Goal: Connect with others: Connect with others

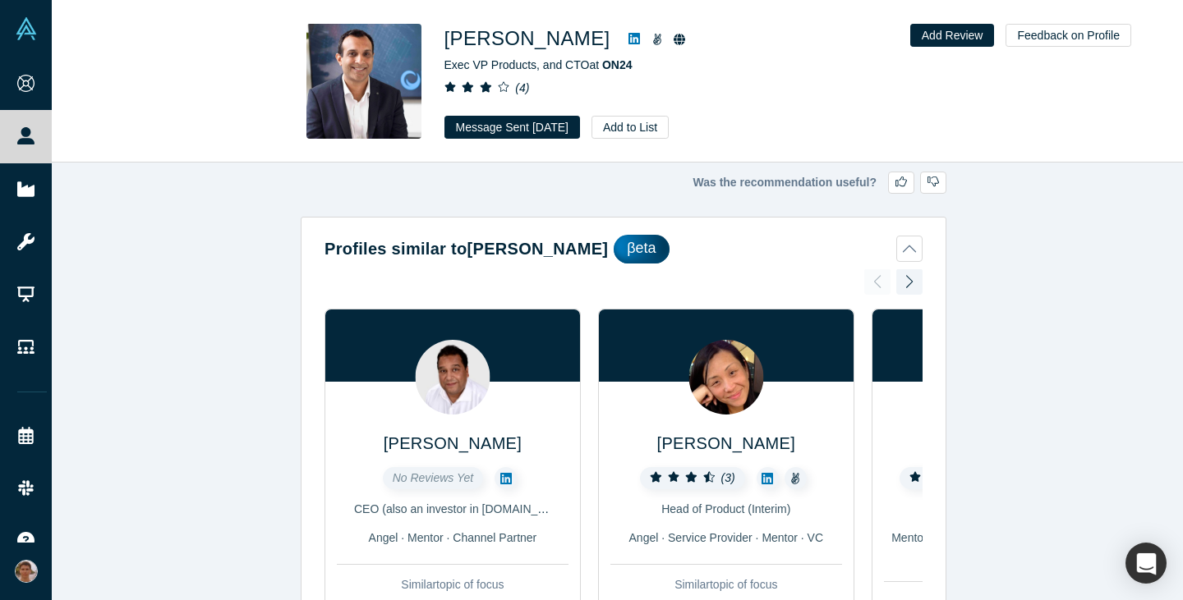
scroll to position [1986, 0]
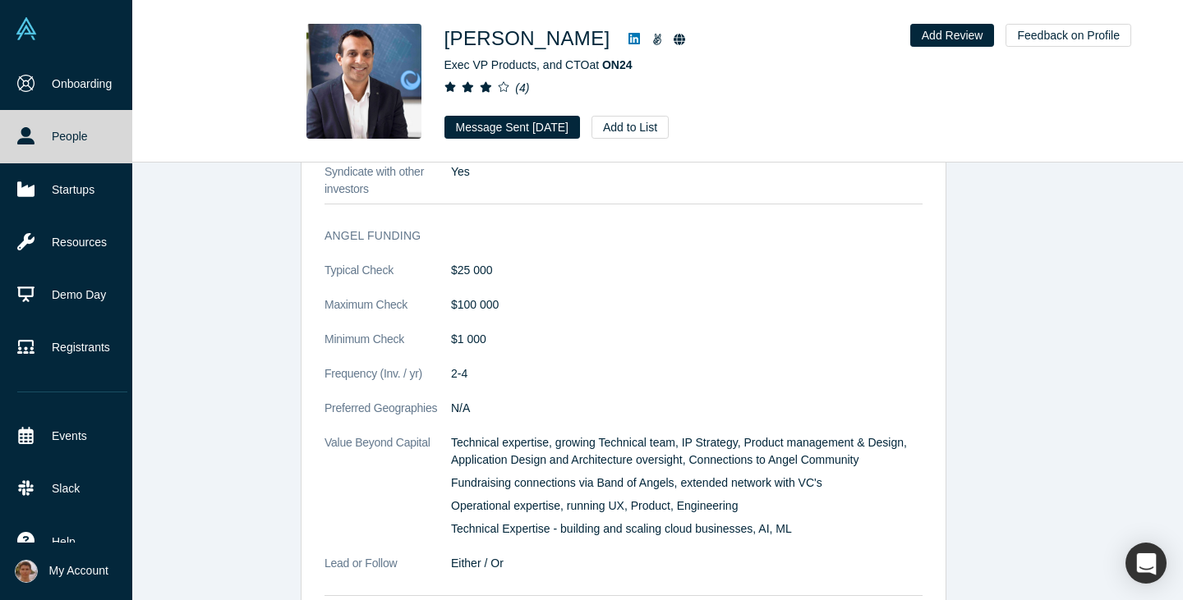
click at [26, 28] on img at bounding box center [26, 28] width 23 height 23
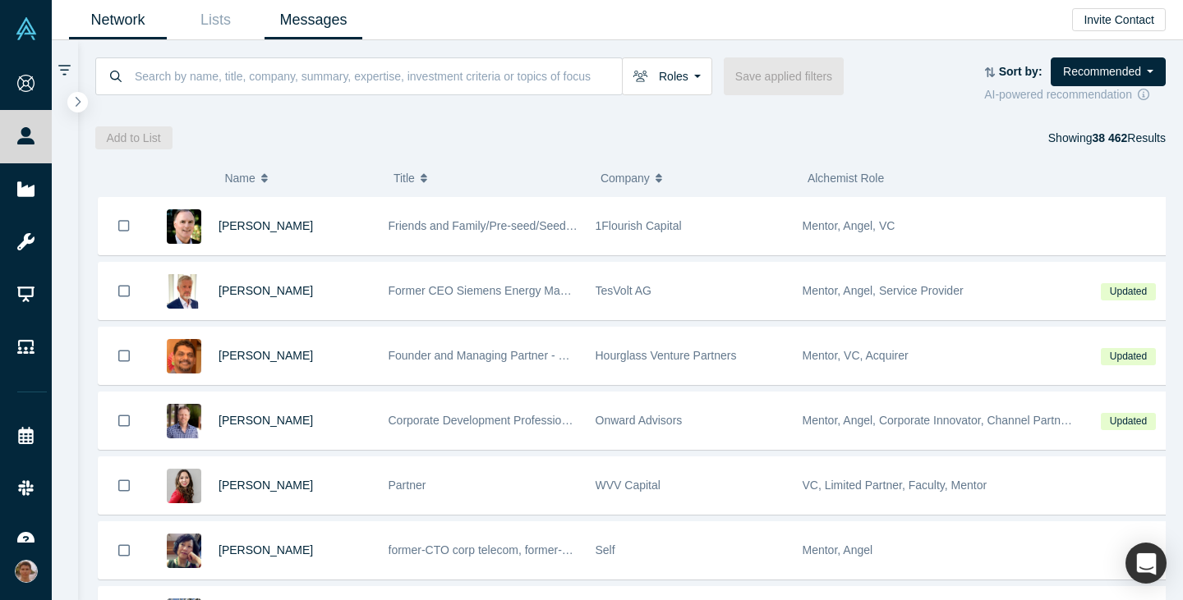
click at [342, 20] on link "Messages" at bounding box center [313, 20] width 98 height 39
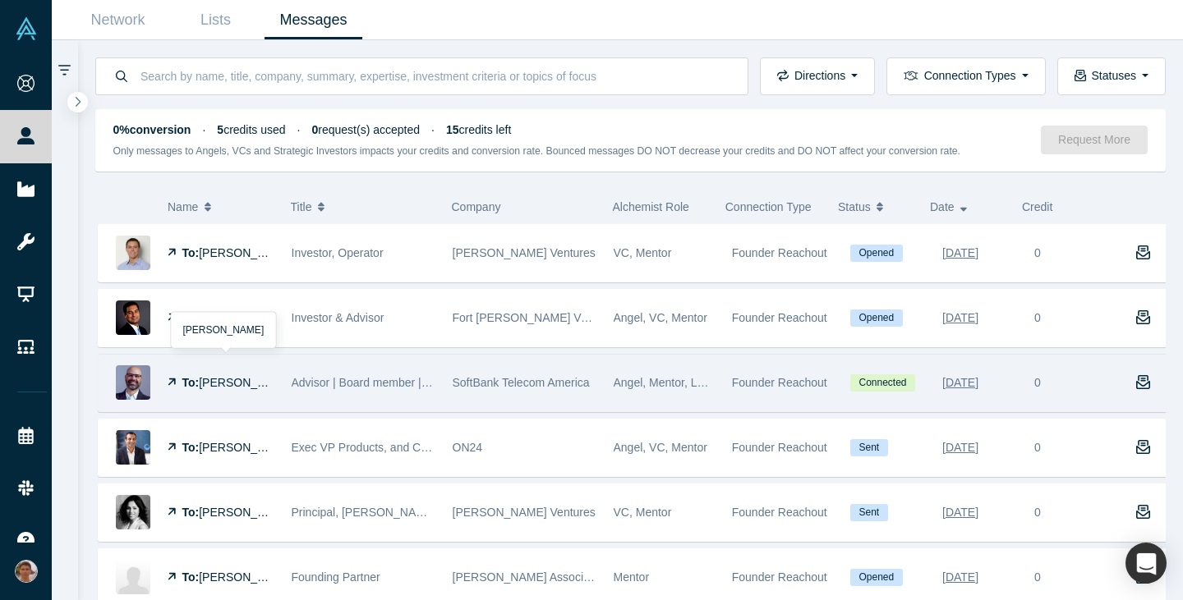
click at [241, 381] on span "[PERSON_NAME]" at bounding box center [246, 382] width 94 height 13
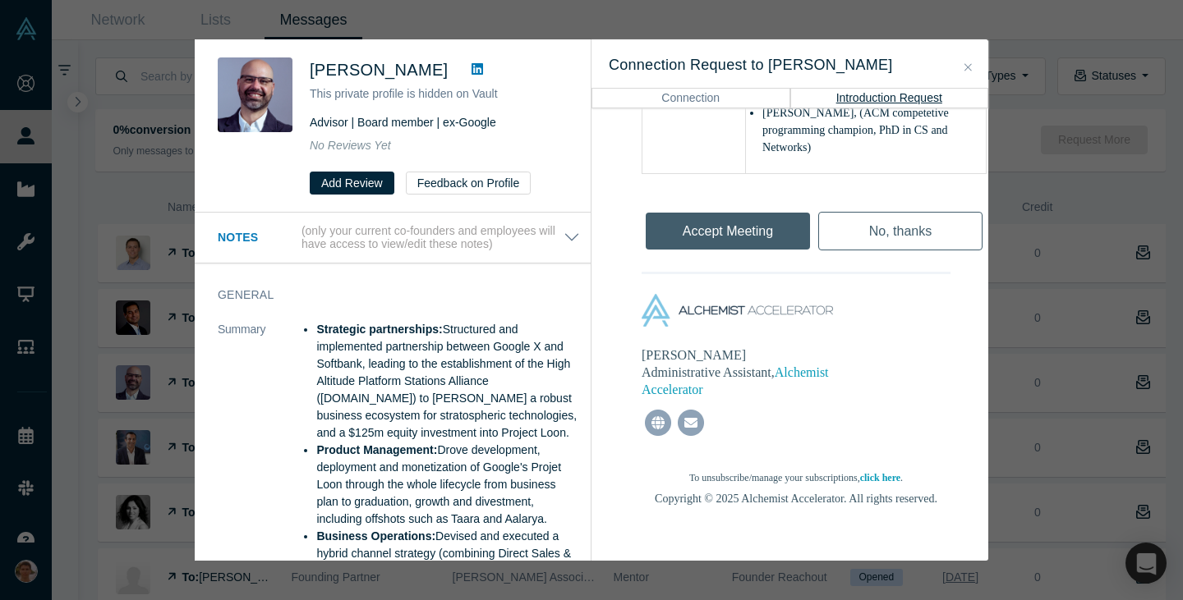
click at [489, 70] on link at bounding box center [477, 70] width 25 height 20
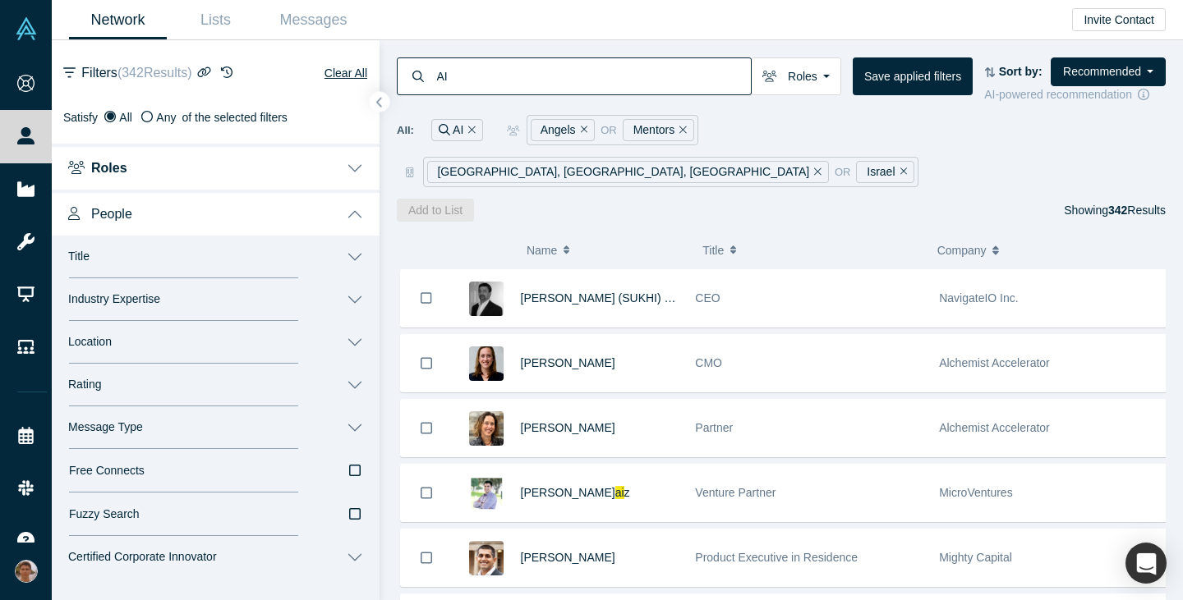
scroll to position [8450, 0]
